Goal: Check status: Check status

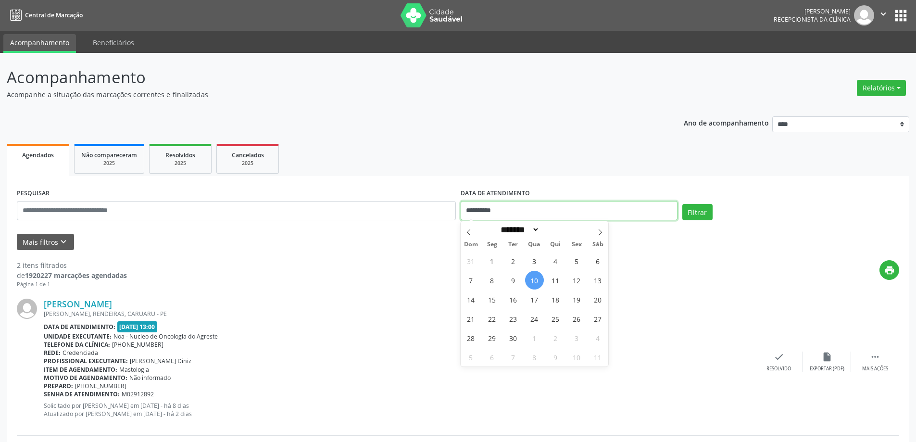
click at [612, 217] on input "**********" at bounding box center [569, 210] width 217 height 19
click at [554, 278] on span "11" at bounding box center [555, 280] width 19 height 19
type input "**********"
click at [554, 278] on span "11" at bounding box center [555, 280] width 19 height 19
click at [698, 208] on button "Filtrar" at bounding box center [697, 212] width 30 height 16
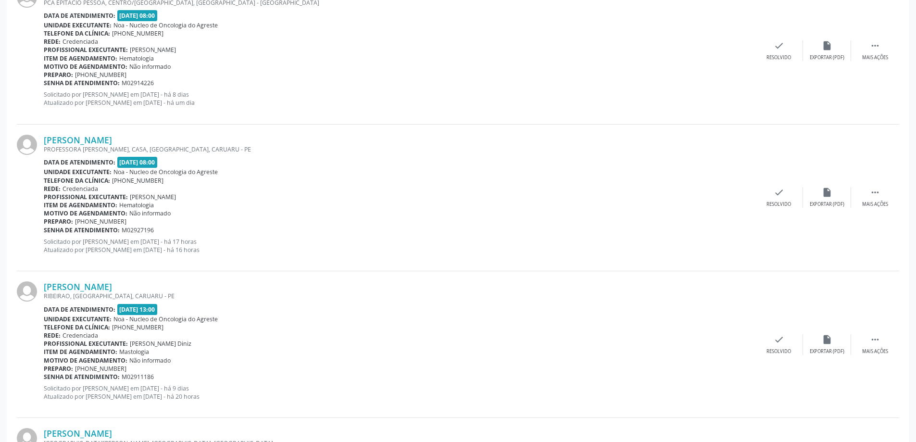
scroll to position [337, 0]
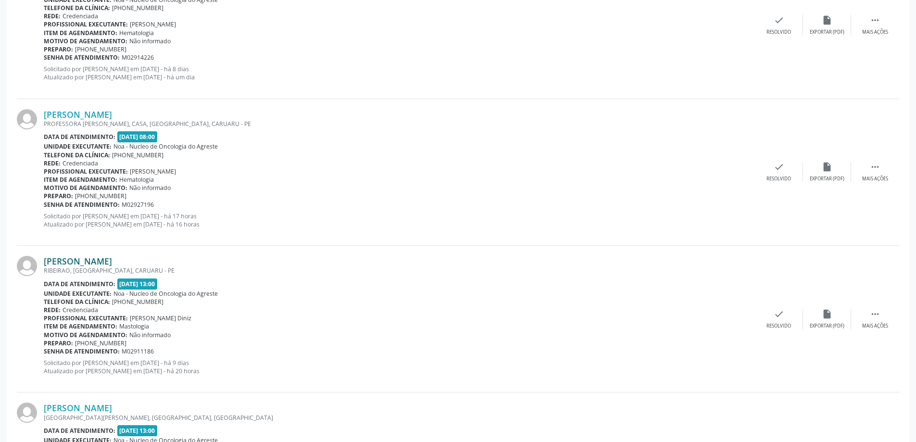
click at [112, 263] on link "[PERSON_NAME]" at bounding box center [78, 261] width 68 height 11
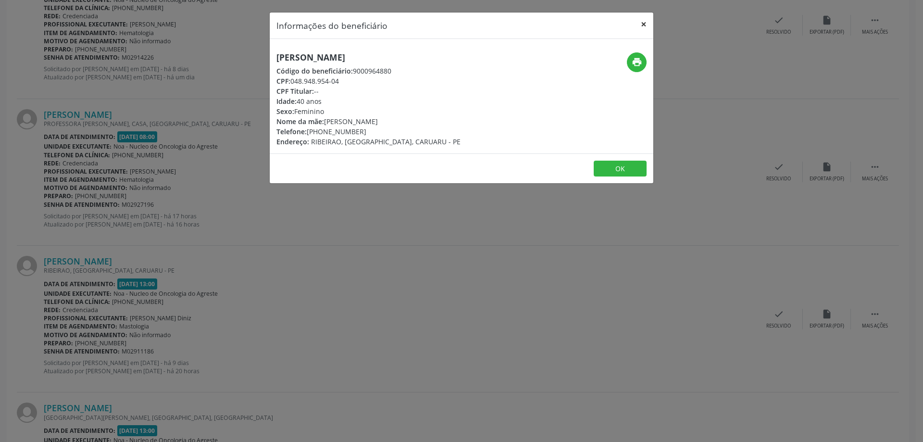
click at [642, 27] on button "×" at bounding box center [643, 24] width 19 height 24
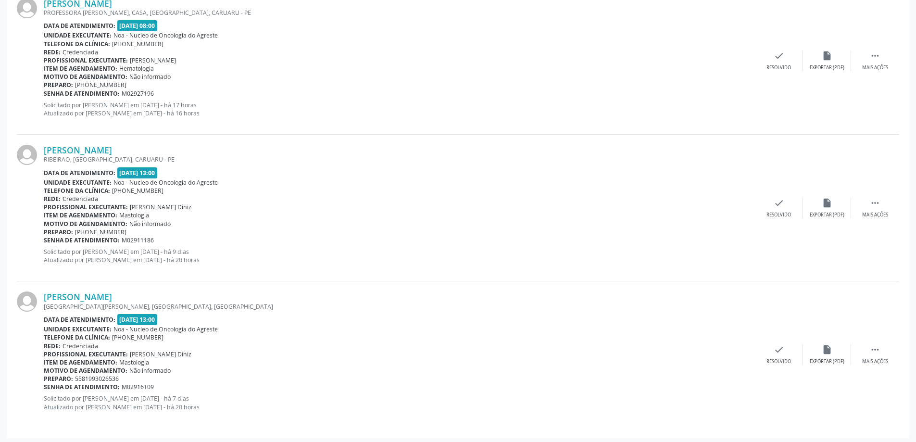
scroll to position [450, 0]
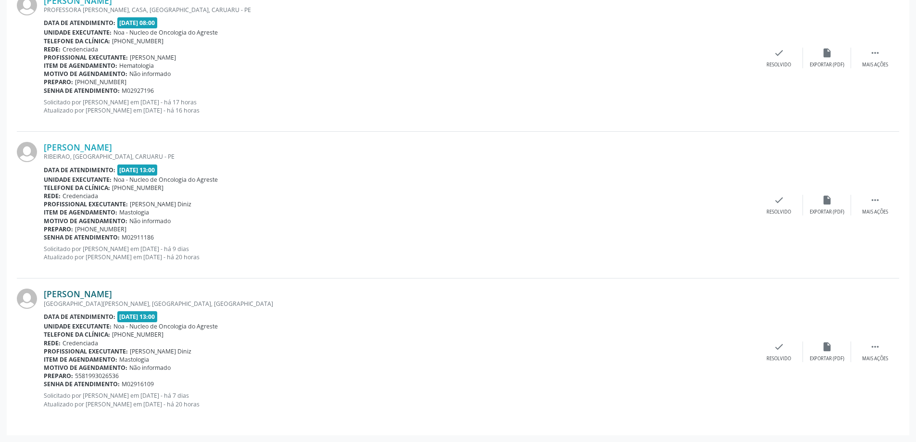
click at [105, 292] on link "[PERSON_NAME]" at bounding box center [78, 293] width 68 height 11
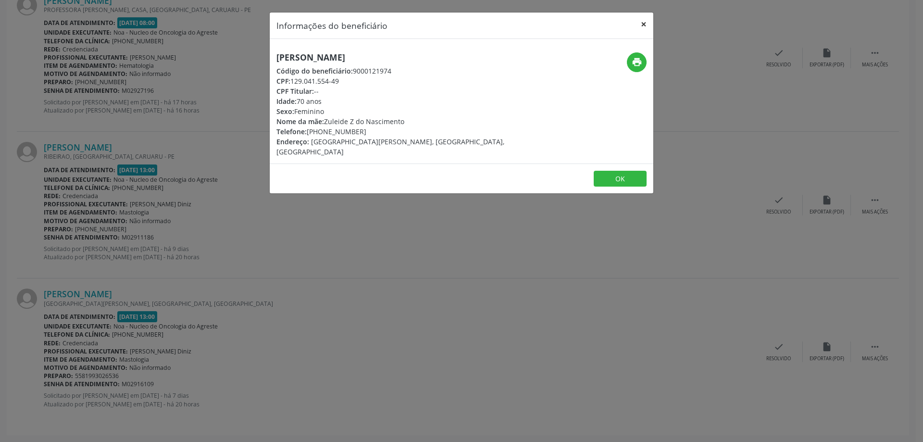
click at [647, 24] on button "×" at bounding box center [643, 24] width 19 height 24
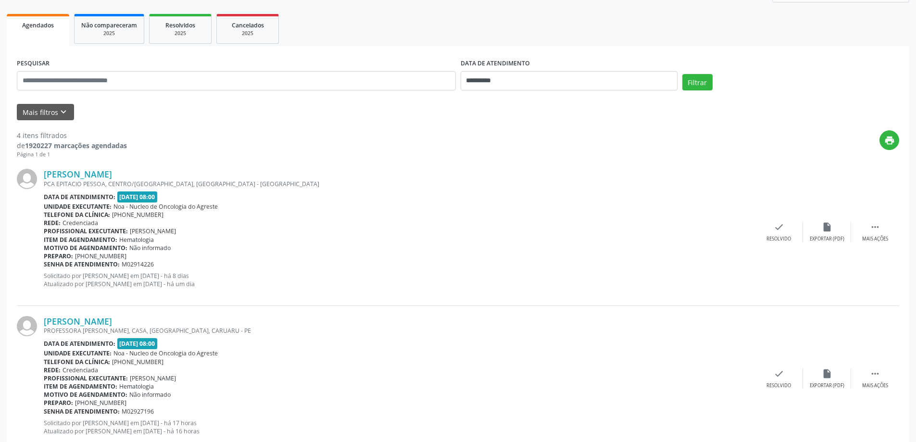
scroll to position [0, 0]
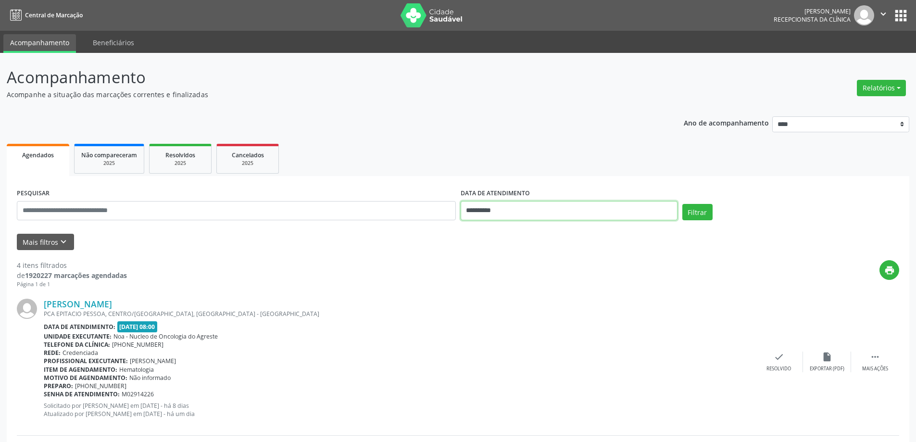
click at [535, 213] on body "**********" at bounding box center [458, 221] width 916 height 442
click at [493, 302] on span "15" at bounding box center [492, 299] width 19 height 19
type input "**********"
click at [703, 215] on button "Filtrar" at bounding box center [697, 212] width 30 height 16
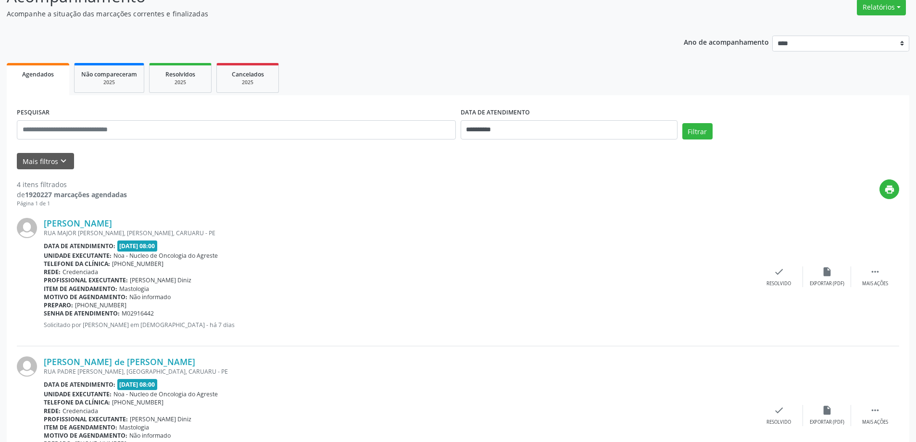
scroll to position [33, 0]
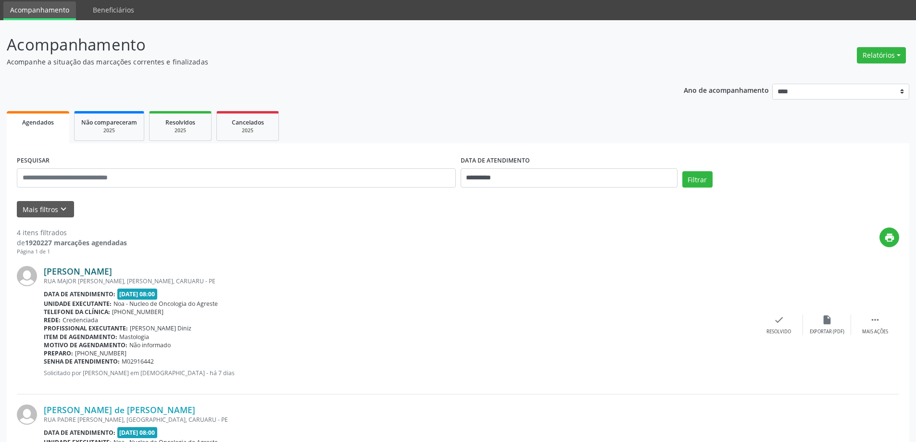
click at [112, 269] on link "[PERSON_NAME]" at bounding box center [78, 271] width 68 height 11
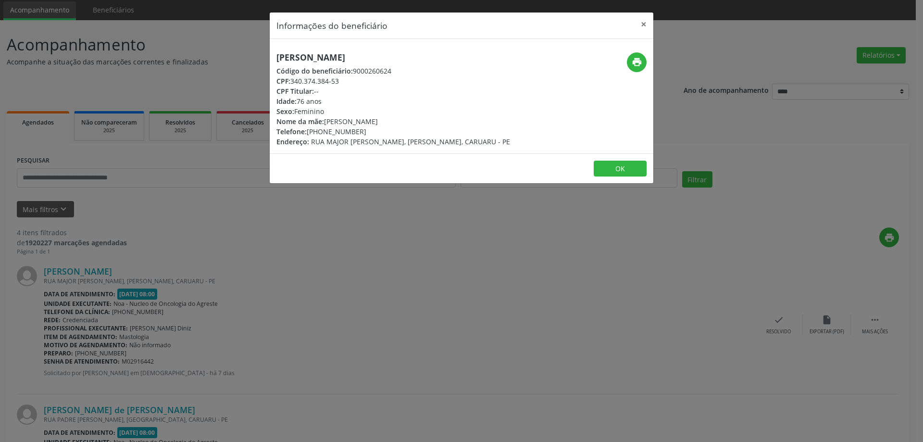
drag, startPoint x: 270, startPoint y: 55, endPoint x: 473, endPoint y: 49, distance: 203.0
click at [473, 49] on div "[PERSON_NAME] Código do beneficiário: 9000260624 CPF: 340.374.384-53 CPF Titula…" at bounding box center [462, 96] width 384 height 114
copy h5 "[PERSON_NAME]"
click at [643, 19] on button "×" at bounding box center [643, 24] width 19 height 24
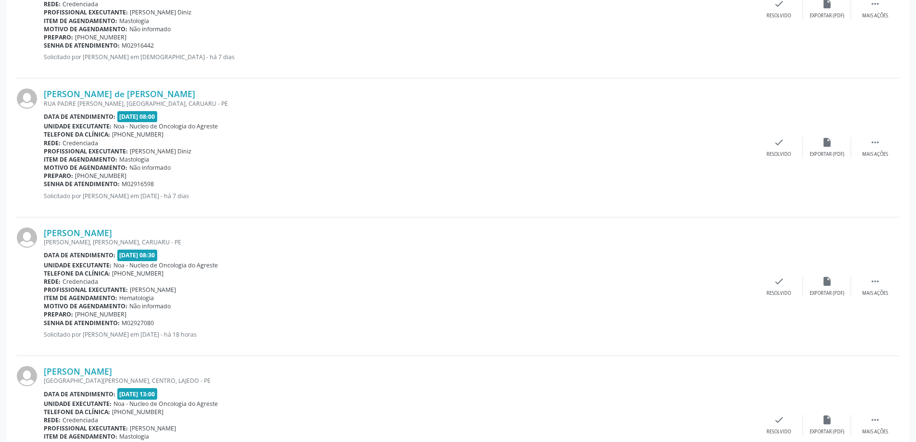
scroll to position [417, 0]
